Goal: Task Accomplishment & Management: Use online tool/utility

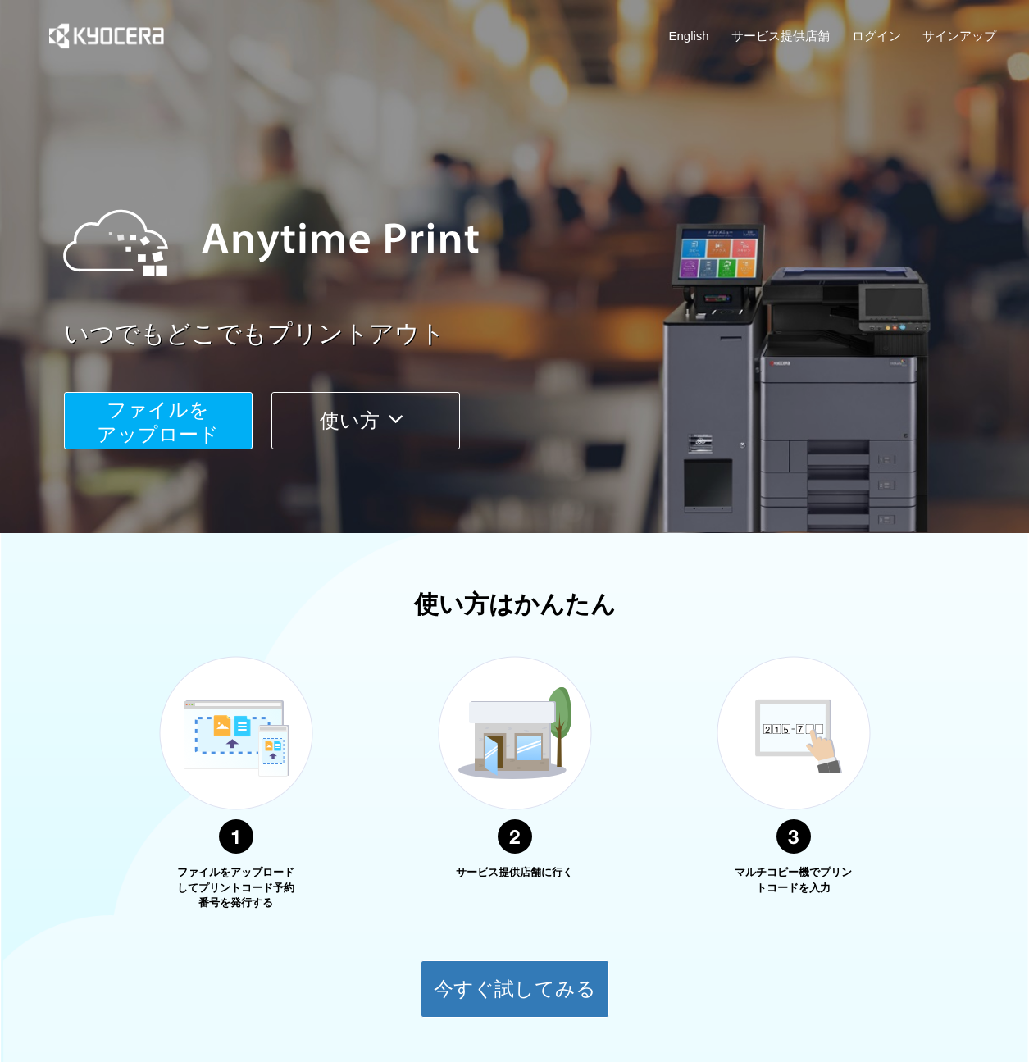
click at [152, 421] on span "ファイルを ​​アップロード" at bounding box center [158, 422] width 122 height 47
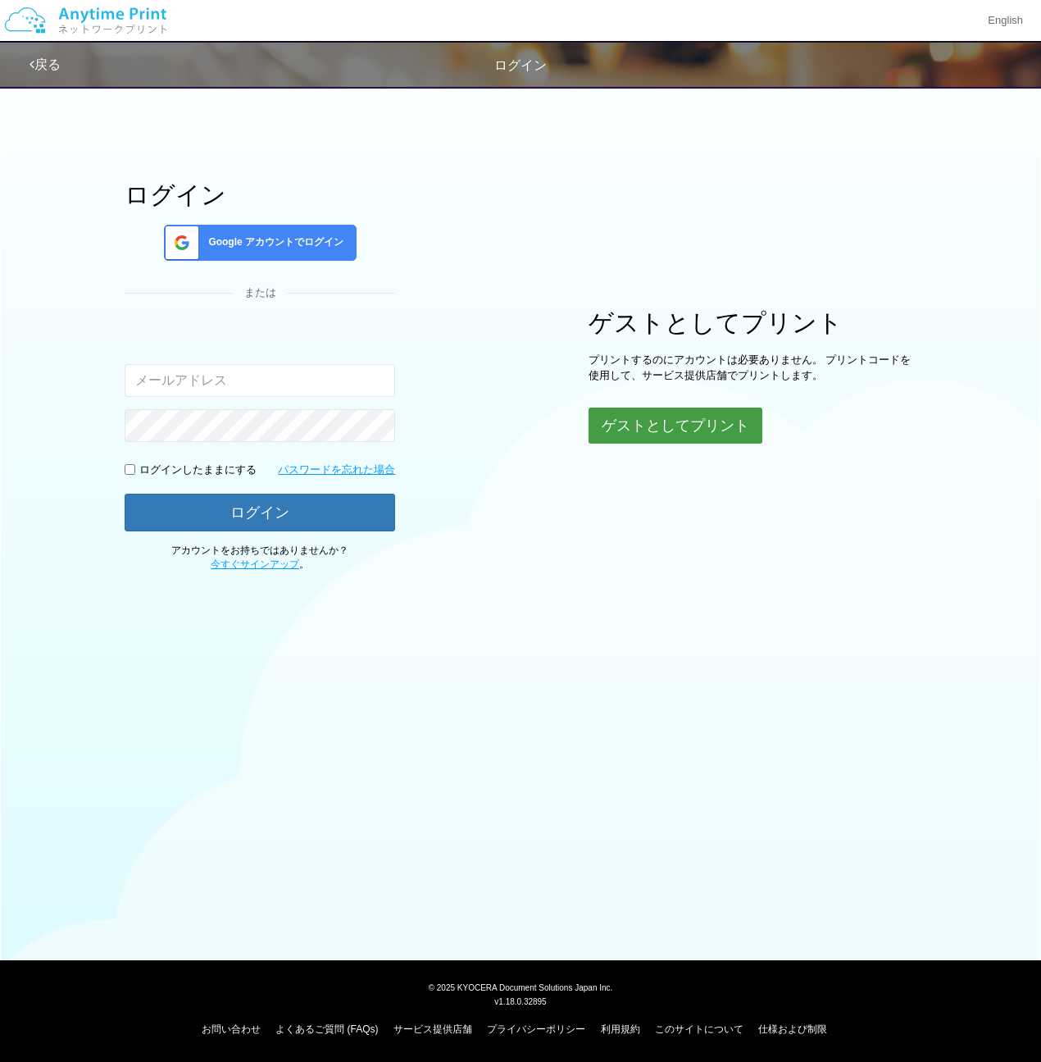
click at [622, 434] on button "ゲストとしてプリント" at bounding box center [676, 426] width 174 height 36
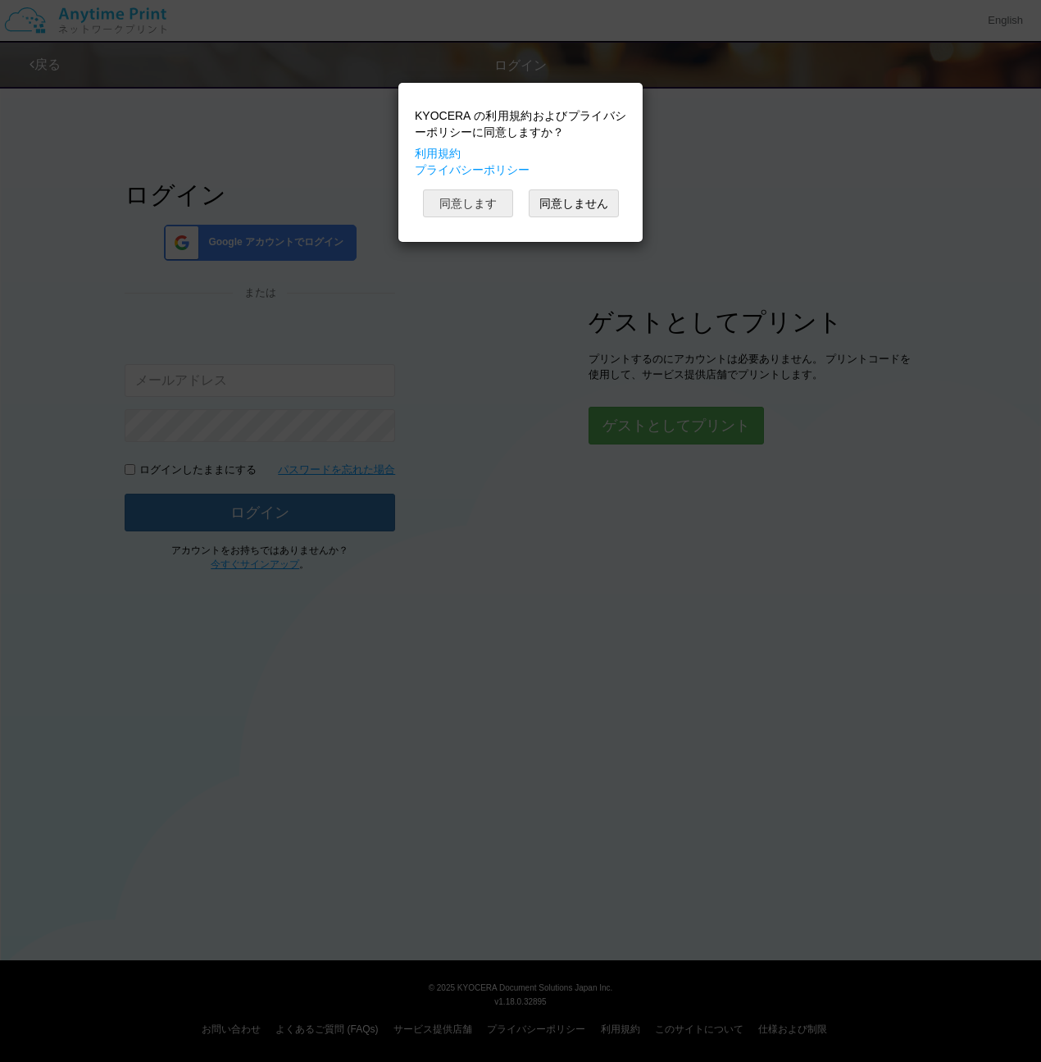
click at [471, 200] on button "同意します" at bounding box center [468, 203] width 90 height 28
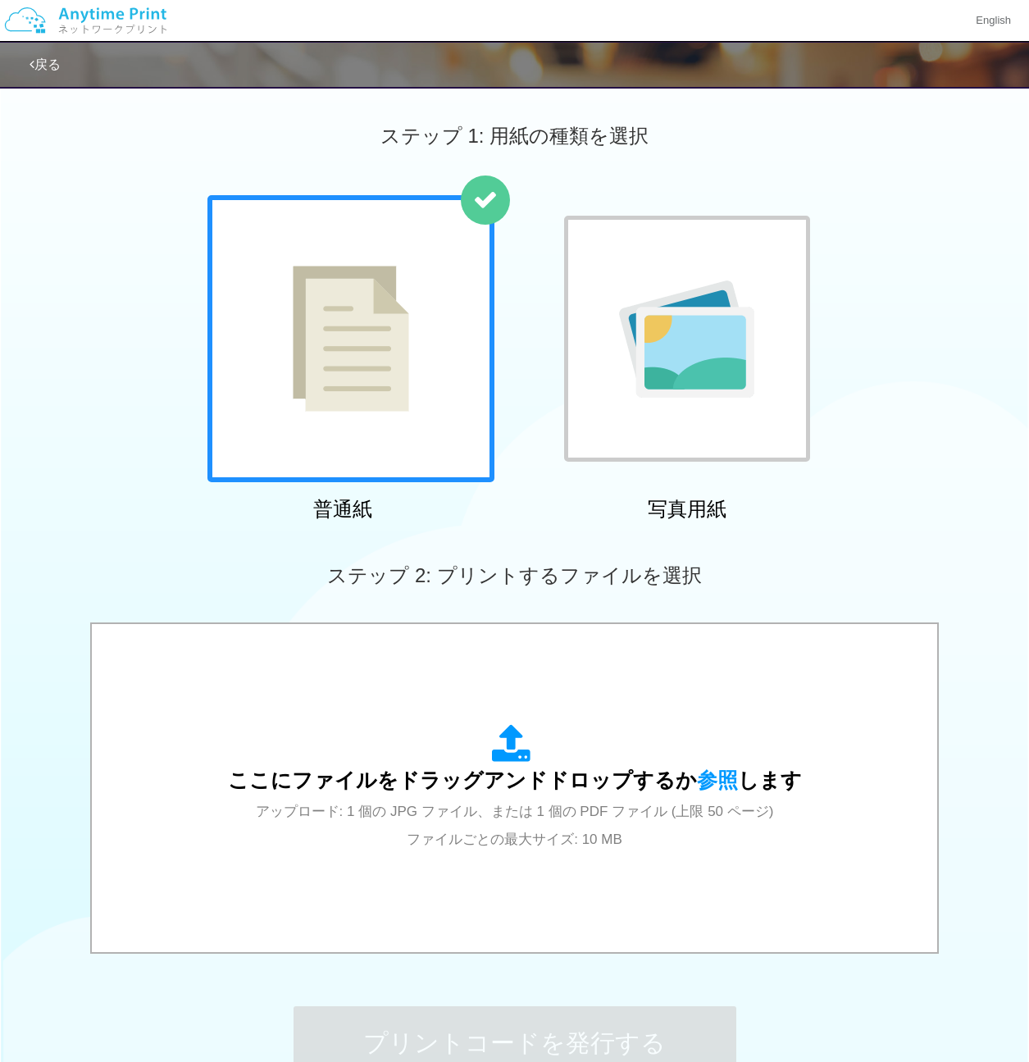
click at [345, 353] on img at bounding box center [351, 339] width 116 height 146
click at [408, 382] on img at bounding box center [351, 339] width 116 height 146
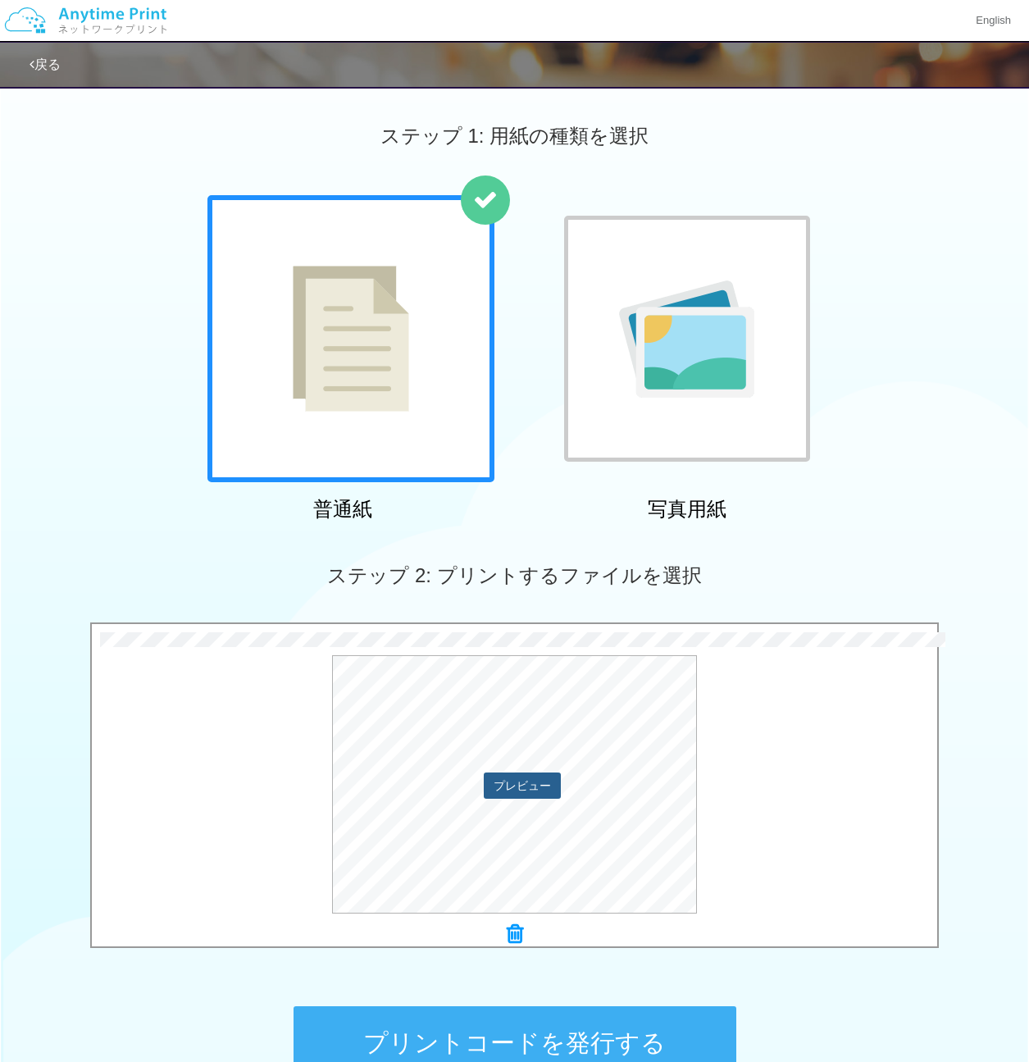
click at [507, 789] on button "プレビュー" at bounding box center [522, 785] width 77 height 26
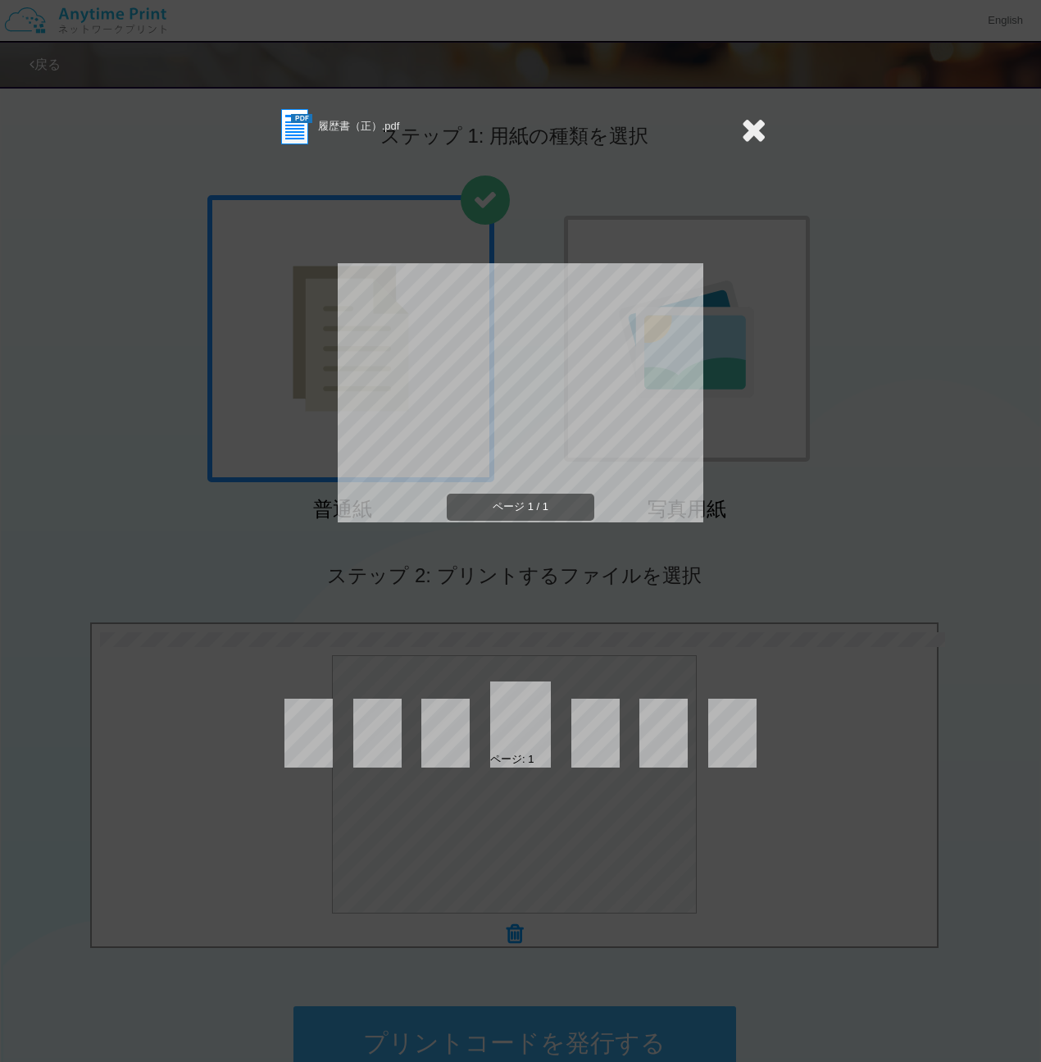
click at [759, 119] on icon at bounding box center [753, 129] width 25 height 33
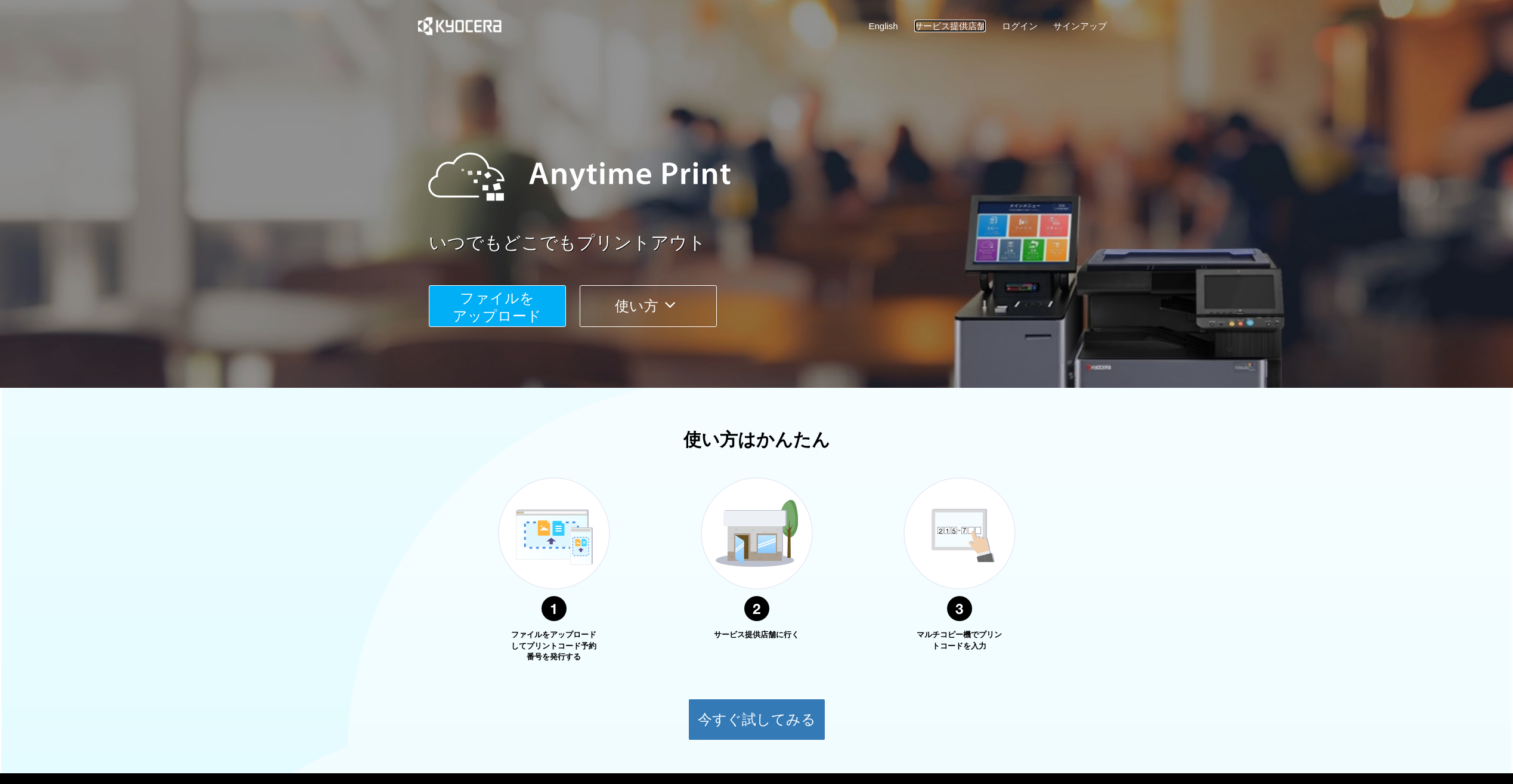
click at [969, 29] on link "サービス提供店舗" at bounding box center [950, 25] width 71 height 12
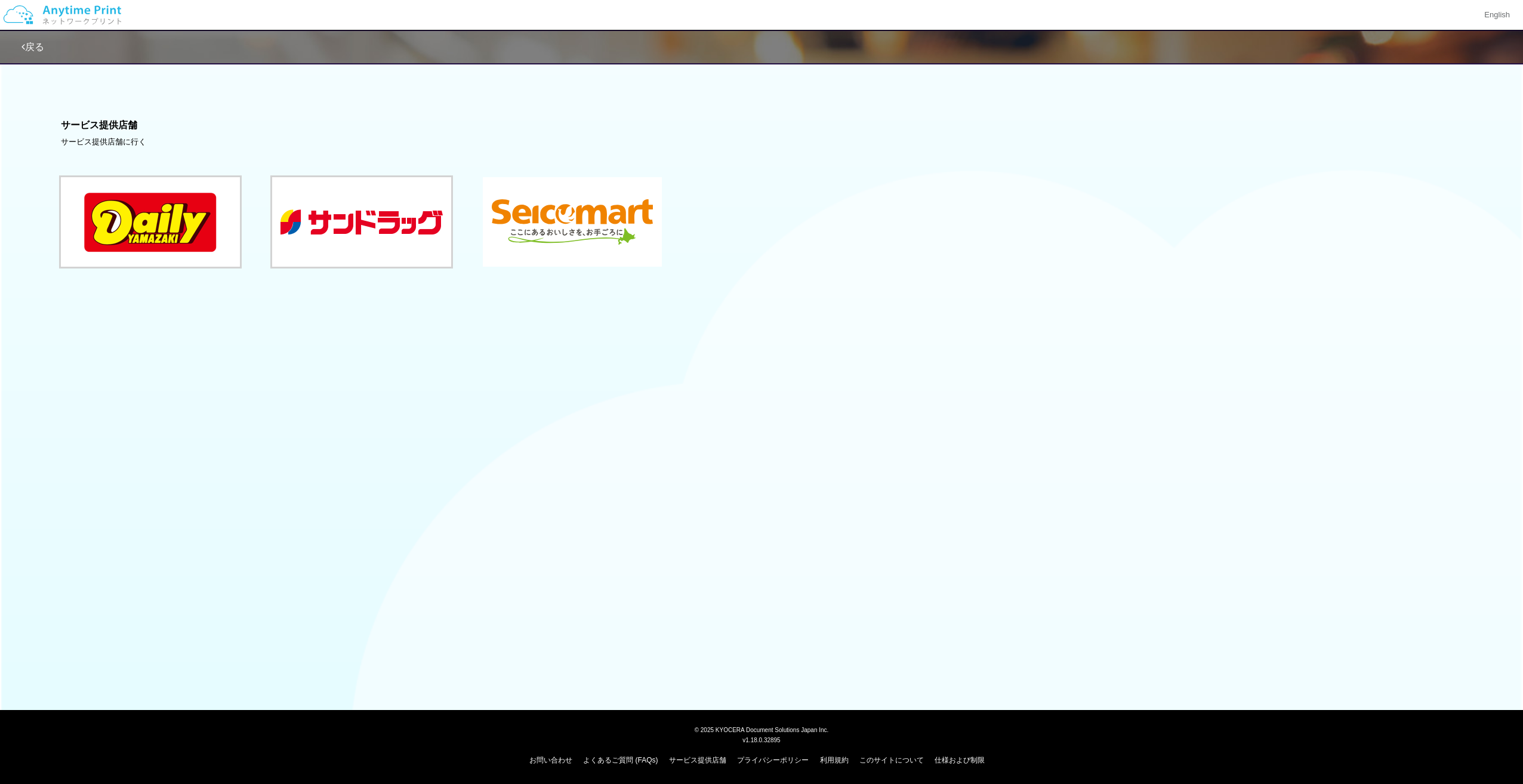
click at [543, 216] on button at bounding box center [572, 222] width 179 height 89
click at [28, 37] on div "戻る" at bounding box center [380, 47] width 716 height 32
click at [31, 47] on link "戻る" at bounding box center [33, 47] width 23 height 10
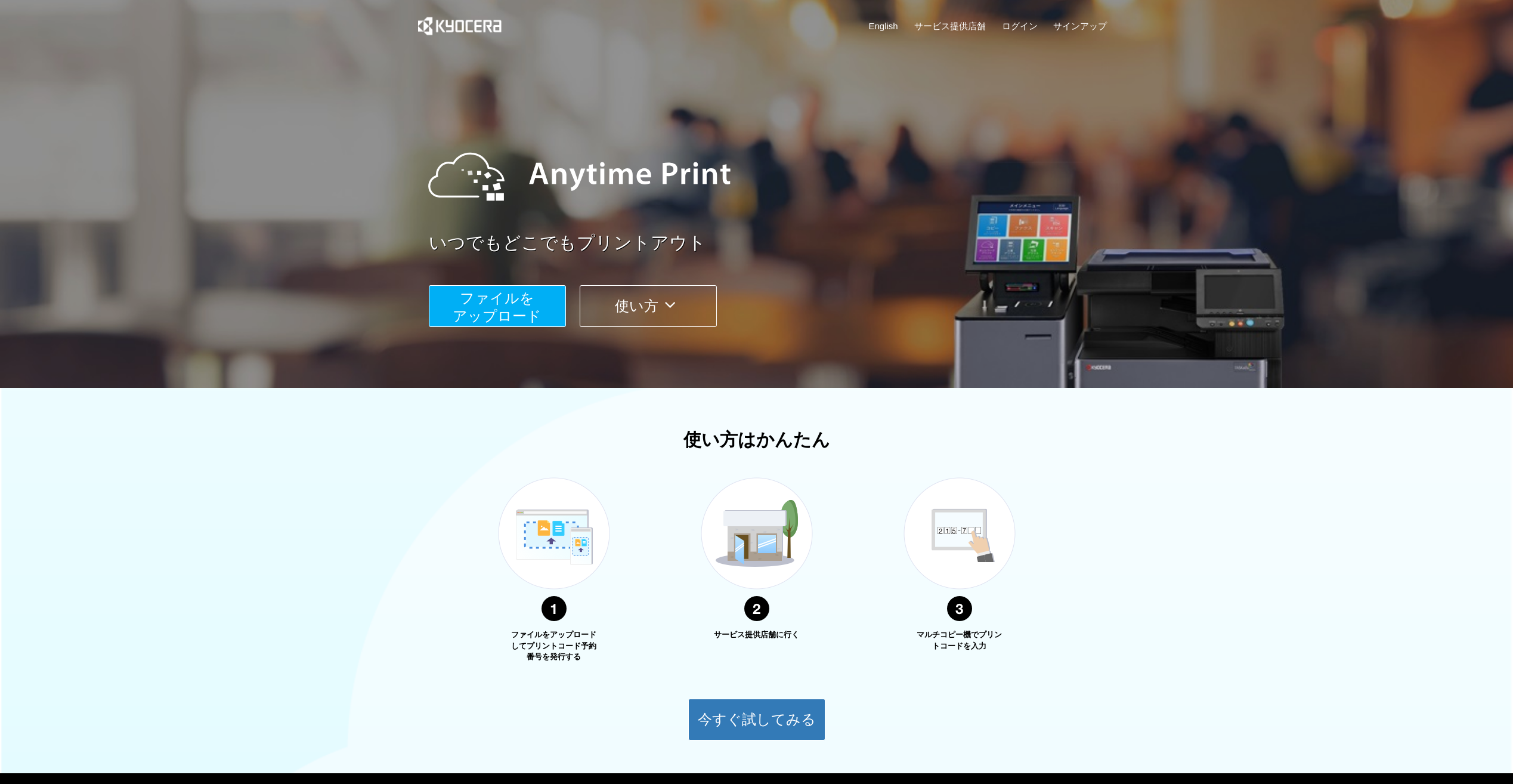
click at [451, 303] on button "ファイルを ​​アップロード" at bounding box center [498, 305] width 137 height 41
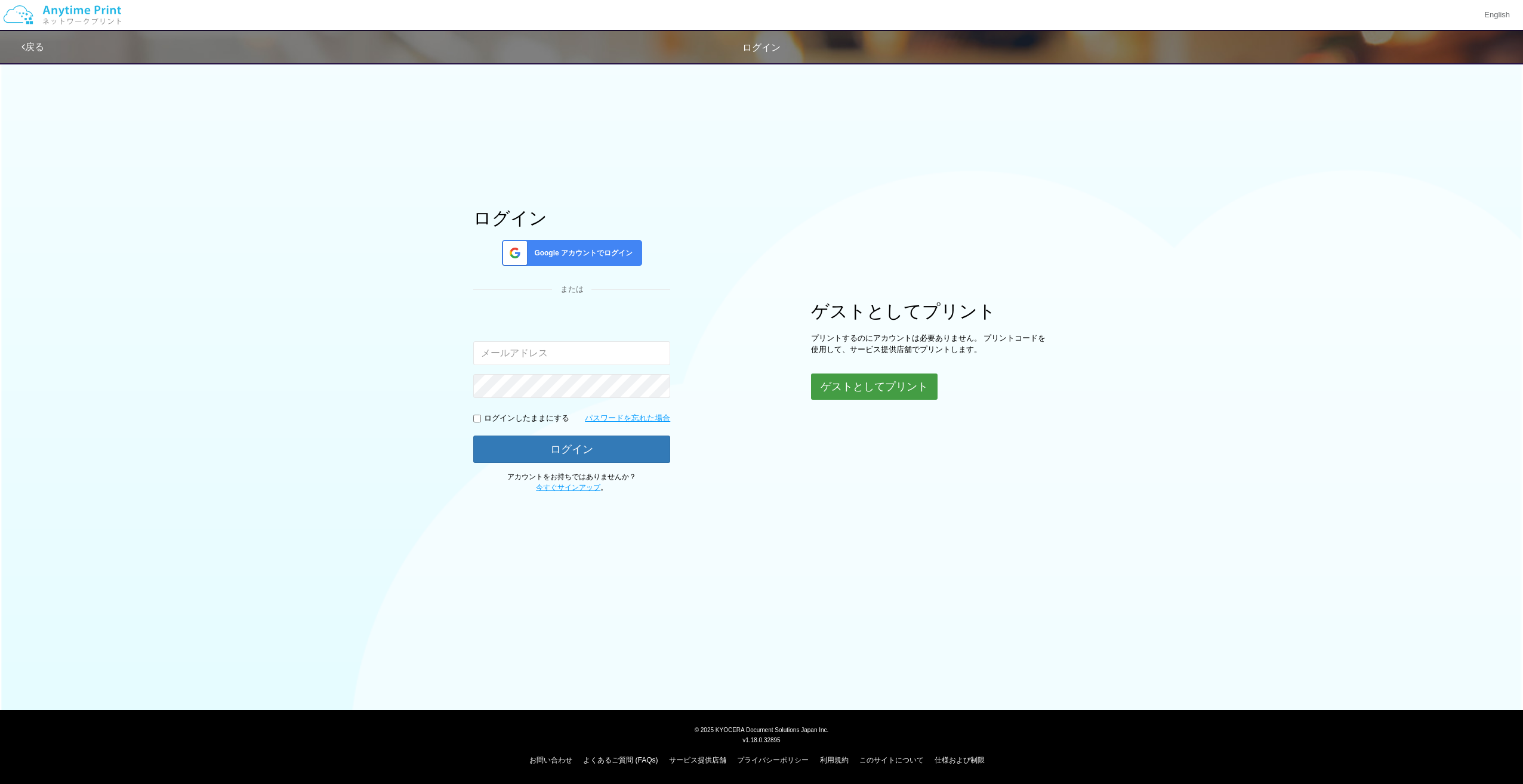
click at [838, 384] on button "ゲストとしてプリント" at bounding box center [874, 386] width 127 height 26
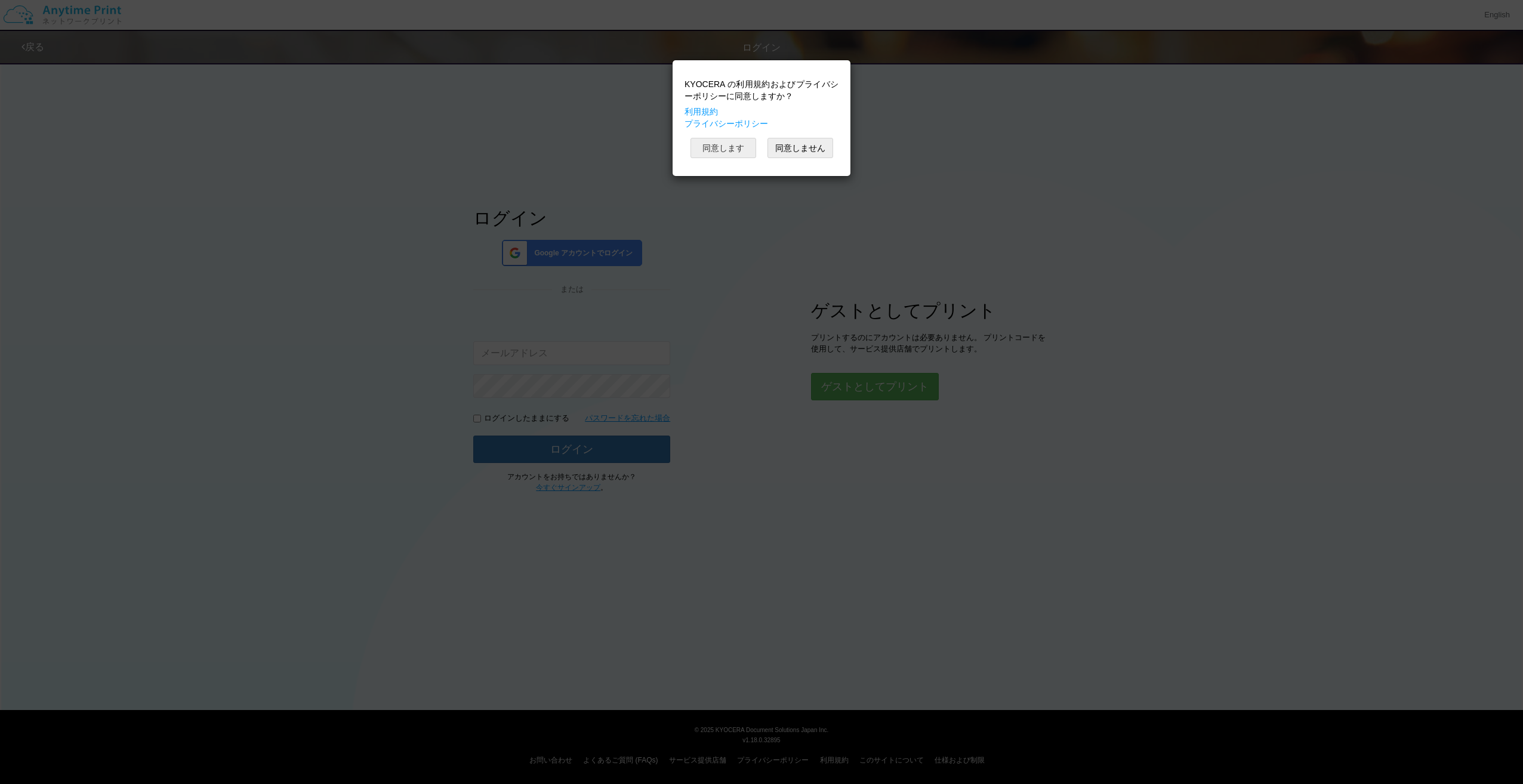
click at [717, 144] on button "同意します" at bounding box center [723, 148] width 65 height 20
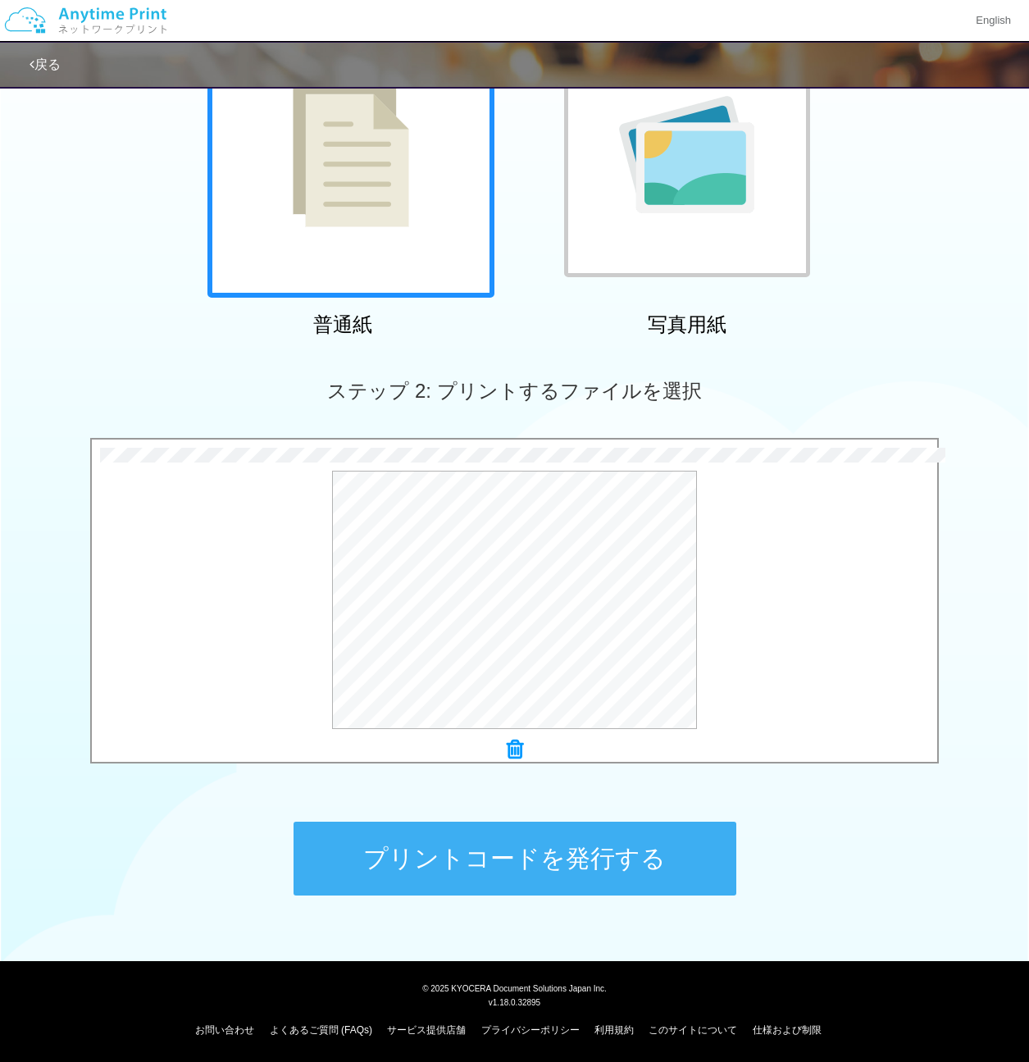
scroll to position [185, 0]
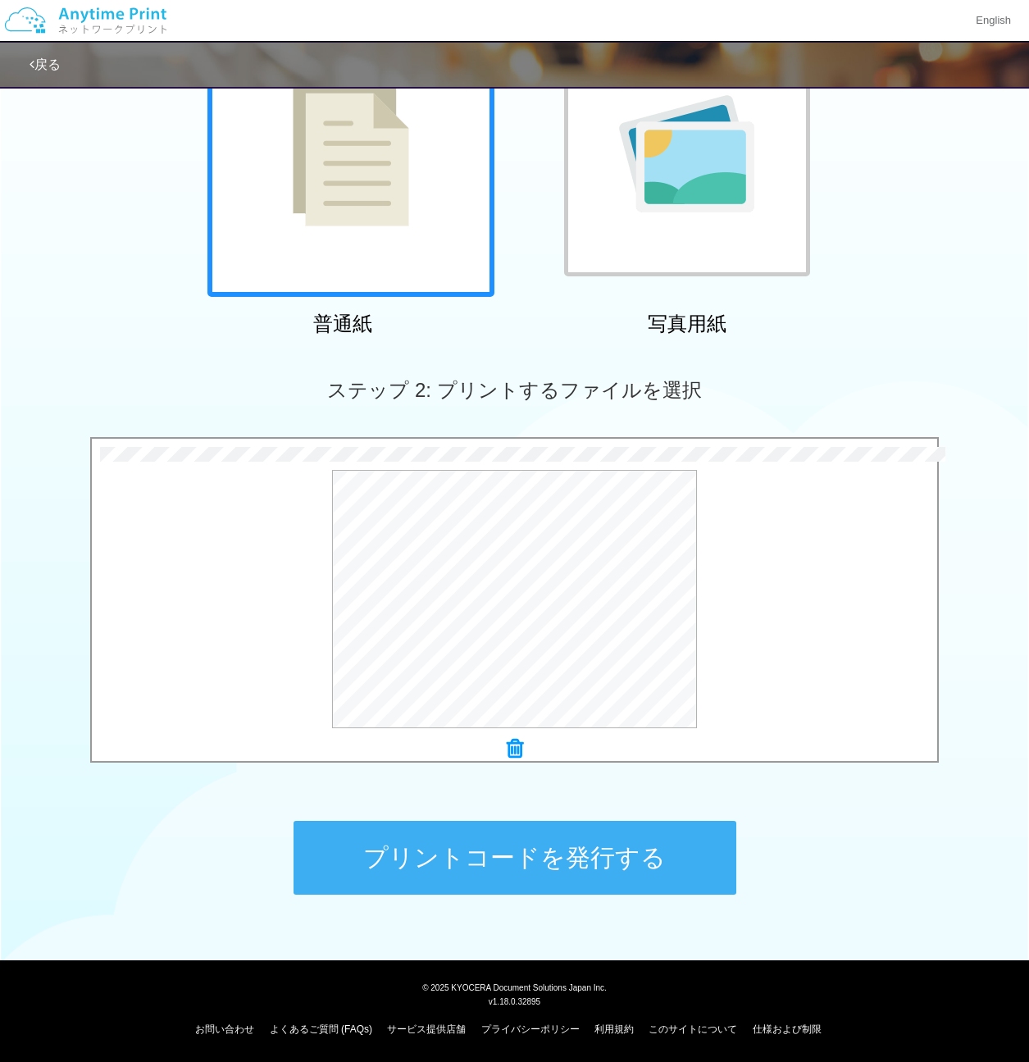
click at [551, 855] on button "プリントコードを発行する" at bounding box center [515, 858] width 443 height 74
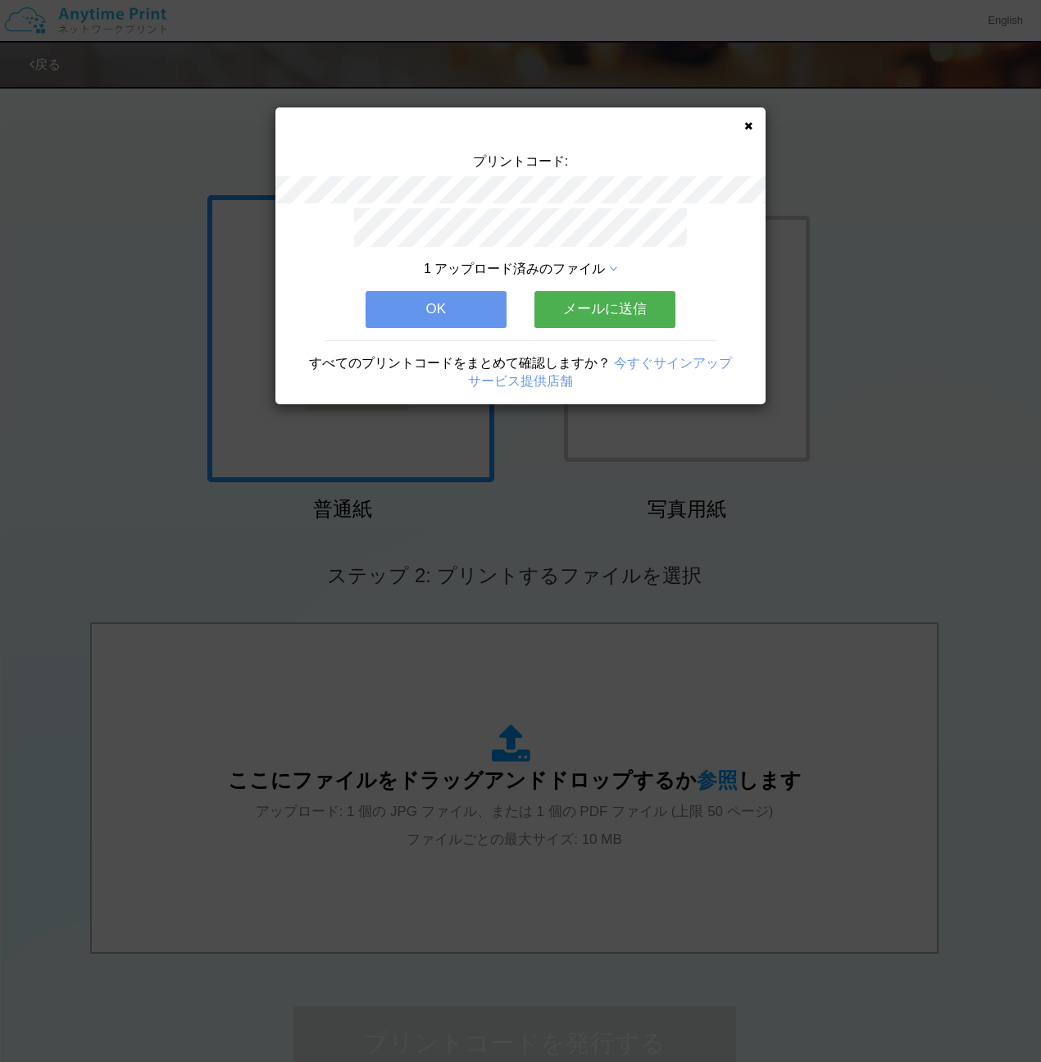
click at [442, 312] on button "OK" at bounding box center [436, 309] width 141 height 36
